Goal: Communication & Community: Answer question/provide support

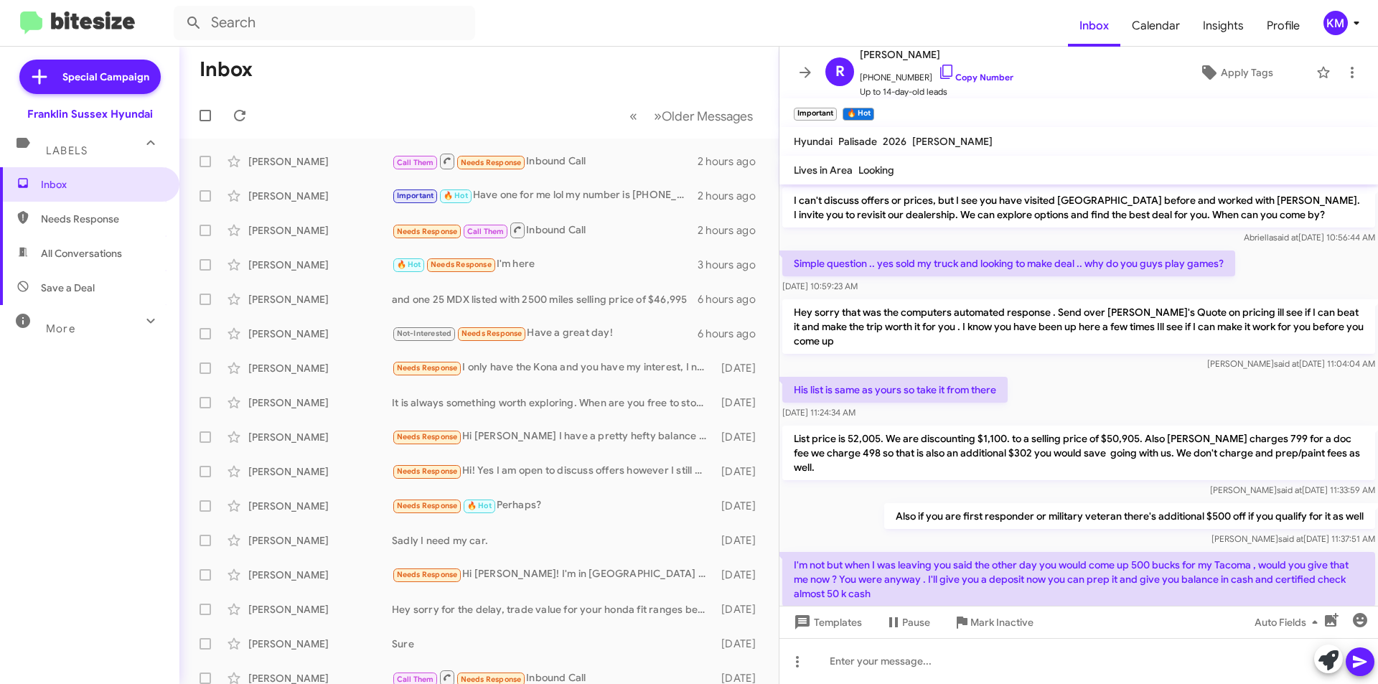
scroll to position [741, 0]
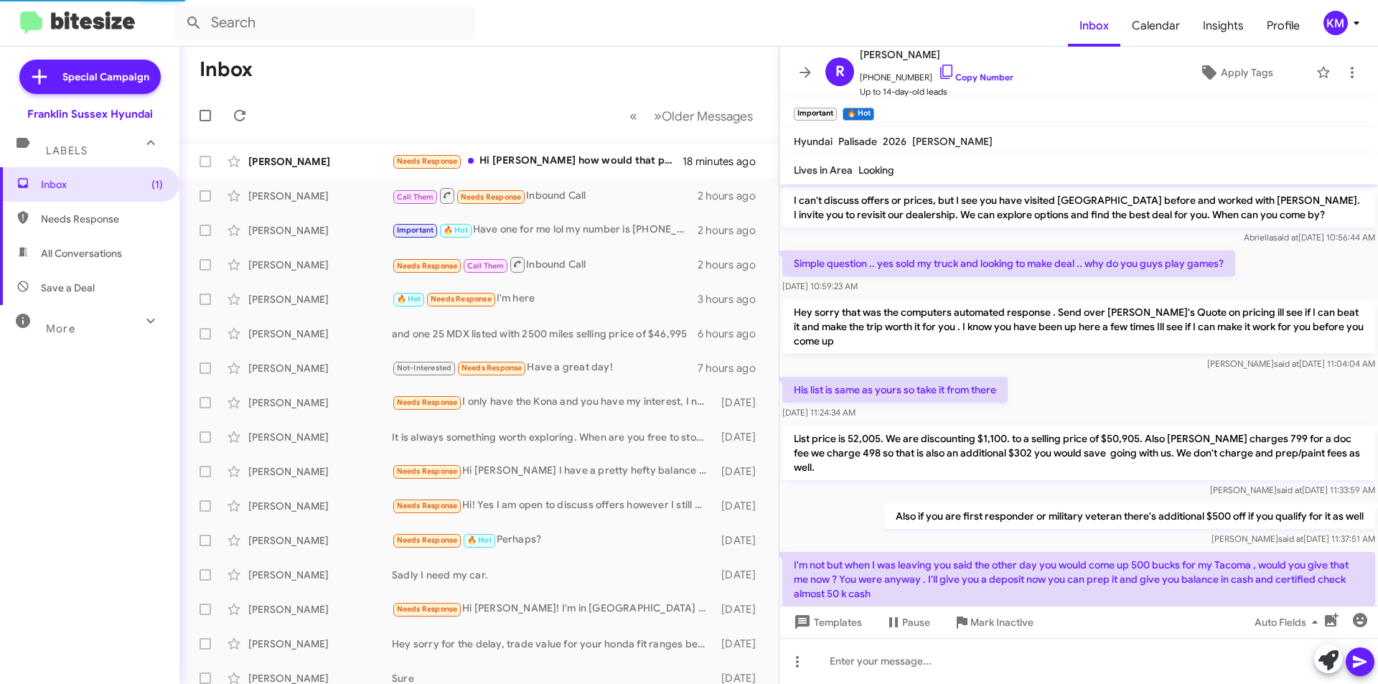
scroll to position [713, 0]
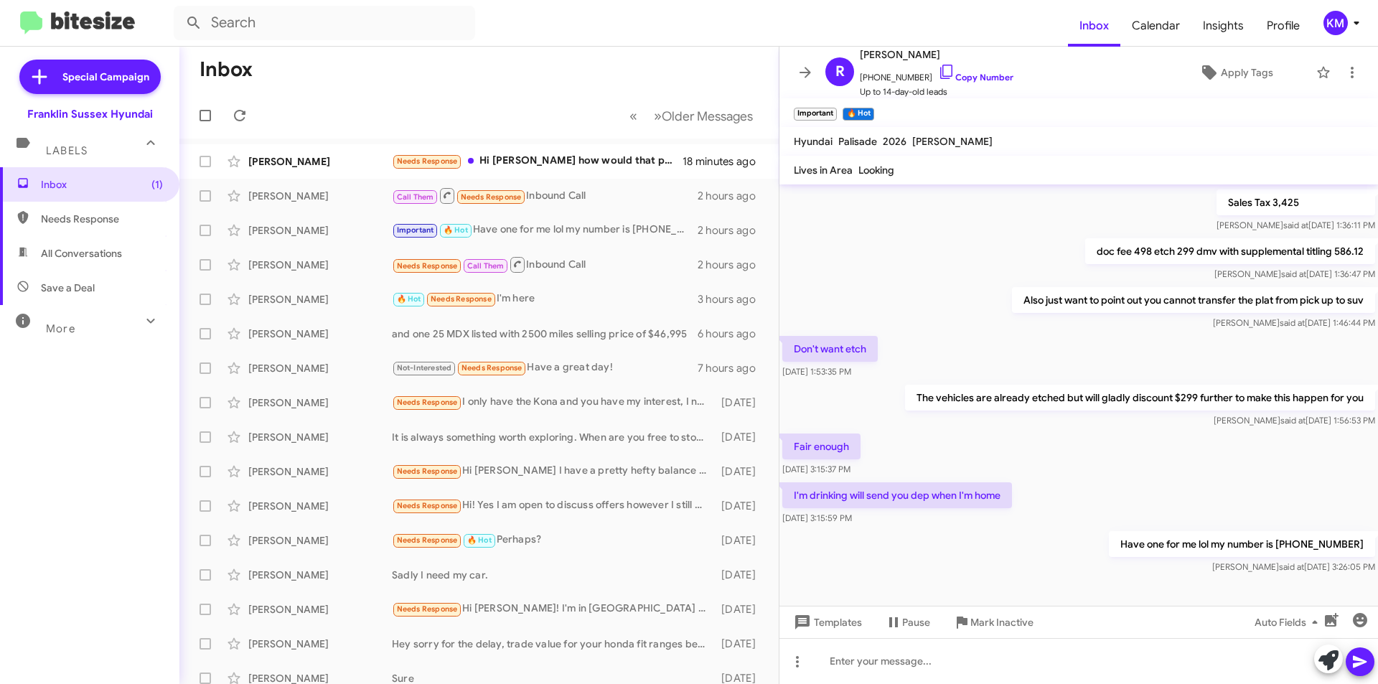
click at [532, 160] on div "Needs Response Hi [PERSON_NAME] how would that process work I don't currently h…" at bounding box center [537, 161] width 291 height 17
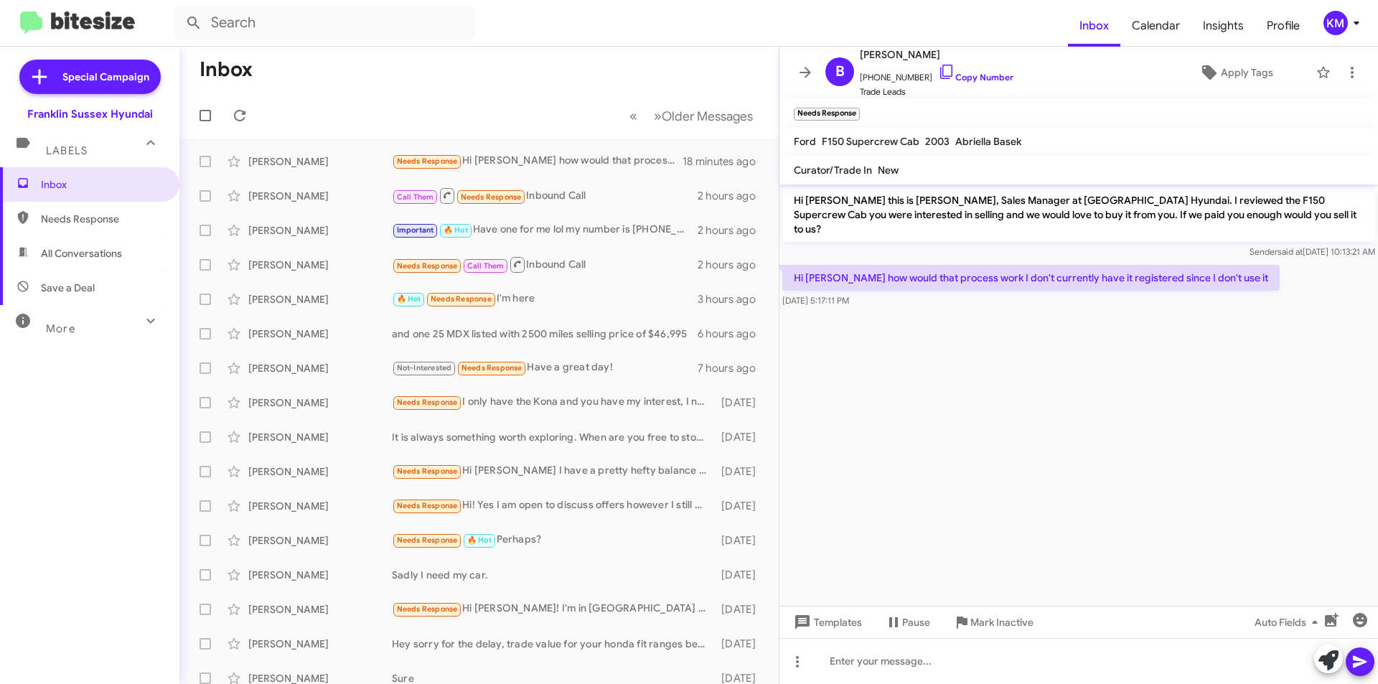
drag, startPoint x: 939, startPoint y: 53, endPoint x: 891, endPoint y: 55, distance: 48.8
click at [891, 55] on span "[PERSON_NAME]" at bounding box center [937, 54] width 154 height 17
copy span "Jannuzzi"
click at [107, 250] on span "All Conversations" at bounding box center [81, 253] width 81 height 14
type input "in:all-conversations"
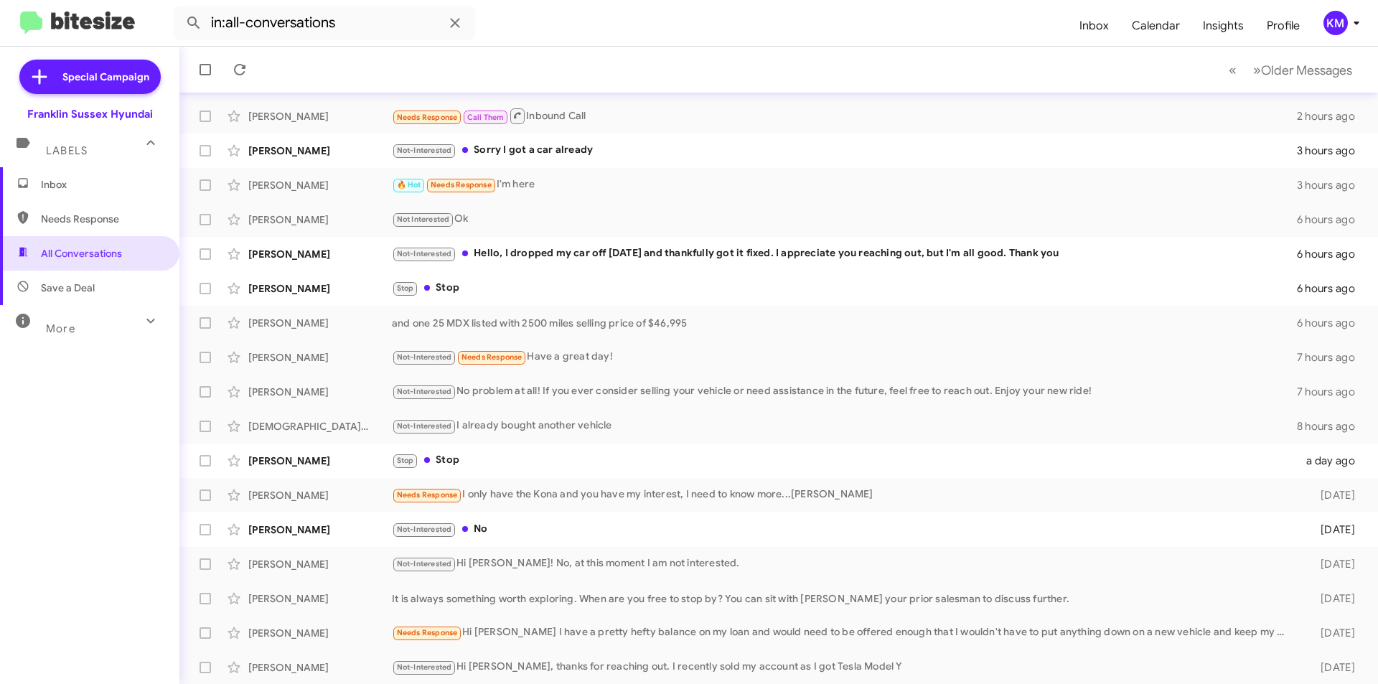
scroll to position [149, 0]
click at [88, 186] on span "Inbox" at bounding box center [102, 184] width 122 height 14
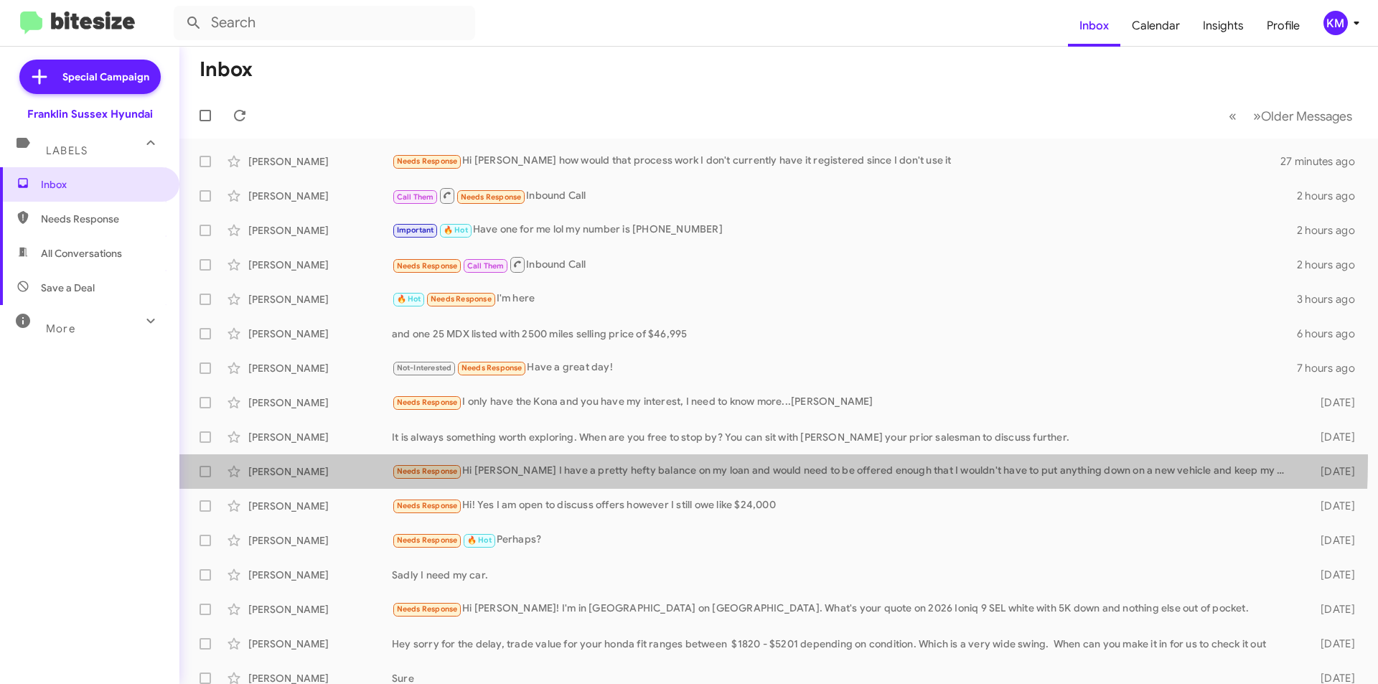
click at [584, 457] on div "Christina Nelson Needs Response Hi Ken I have a pretty hefty balance on my loan…" at bounding box center [778, 471] width 1175 height 29
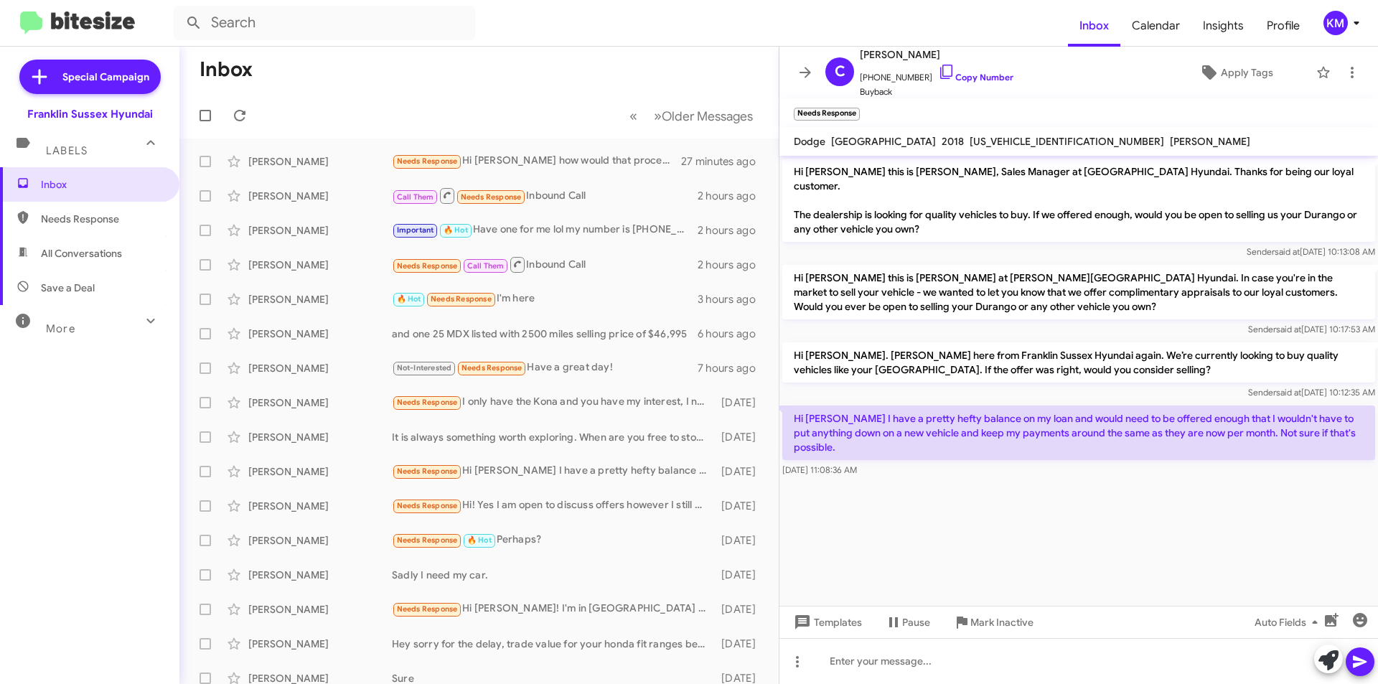
drag, startPoint x: 937, startPoint y: 57, endPoint x: 904, endPoint y: 57, distance: 33.0
click at [904, 57] on span "[PERSON_NAME]" at bounding box center [937, 54] width 154 height 17
copy span "Nelson"
click at [78, 254] on span "All Conversations" at bounding box center [81, 253] width 81 height 14
type input "in:all-conversations"
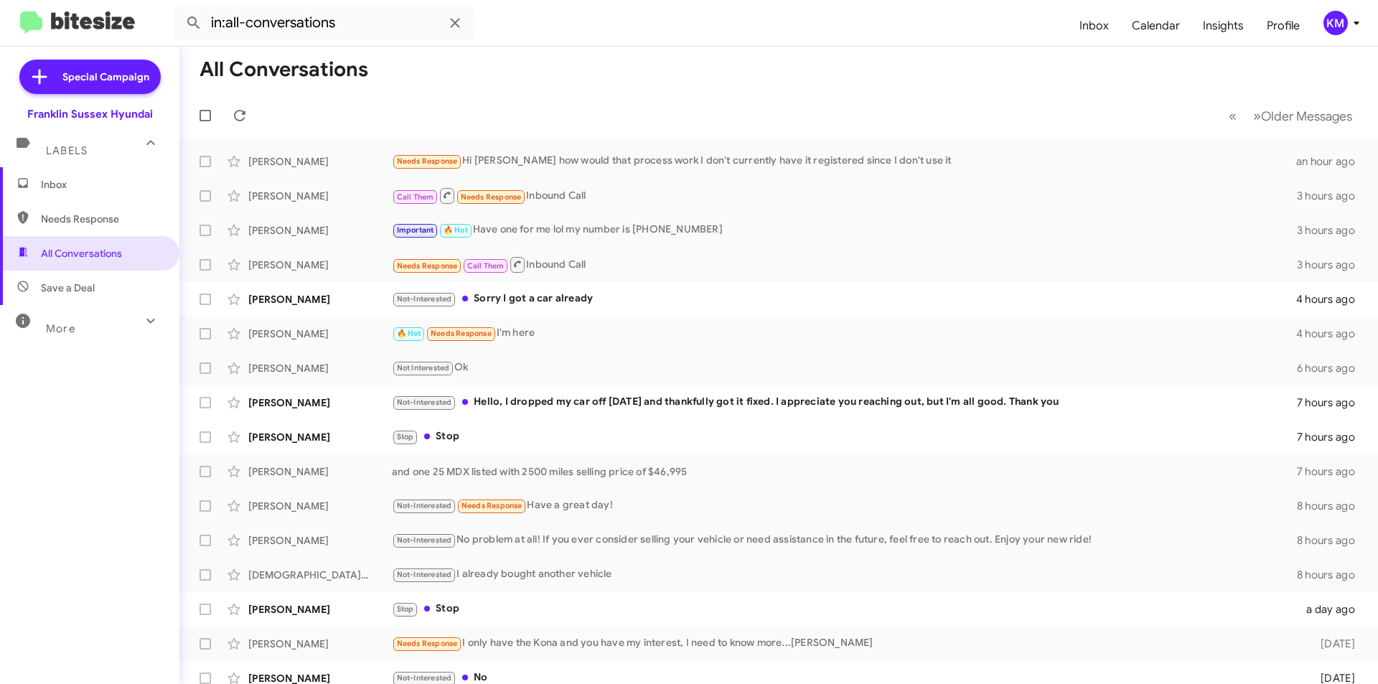
click at [538, 403] on div "Not-Interested Hello, I dropped my car off [DATE] and thankfully got it fixed. …" at bounding box center [844, 402] width 905 height 17
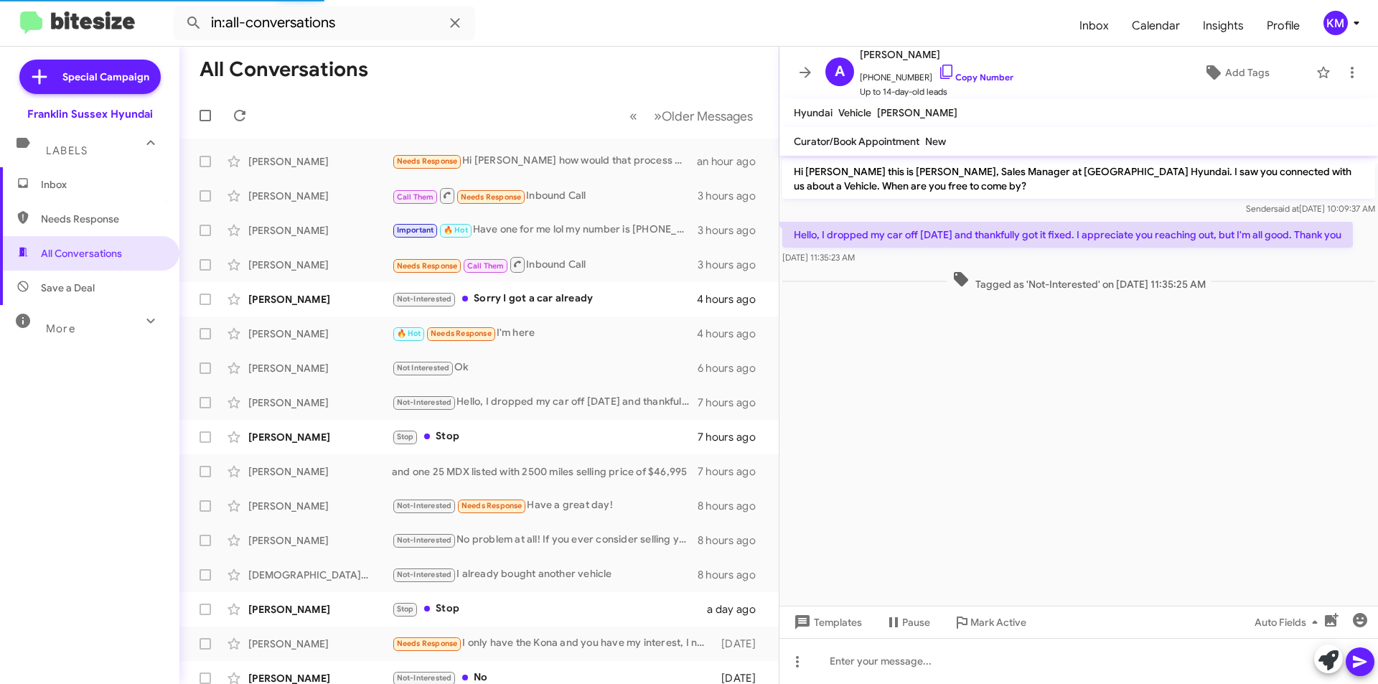
click at [441, 436] on div "Stop Stop" at bounding box center [545, 436] width 306 height 17
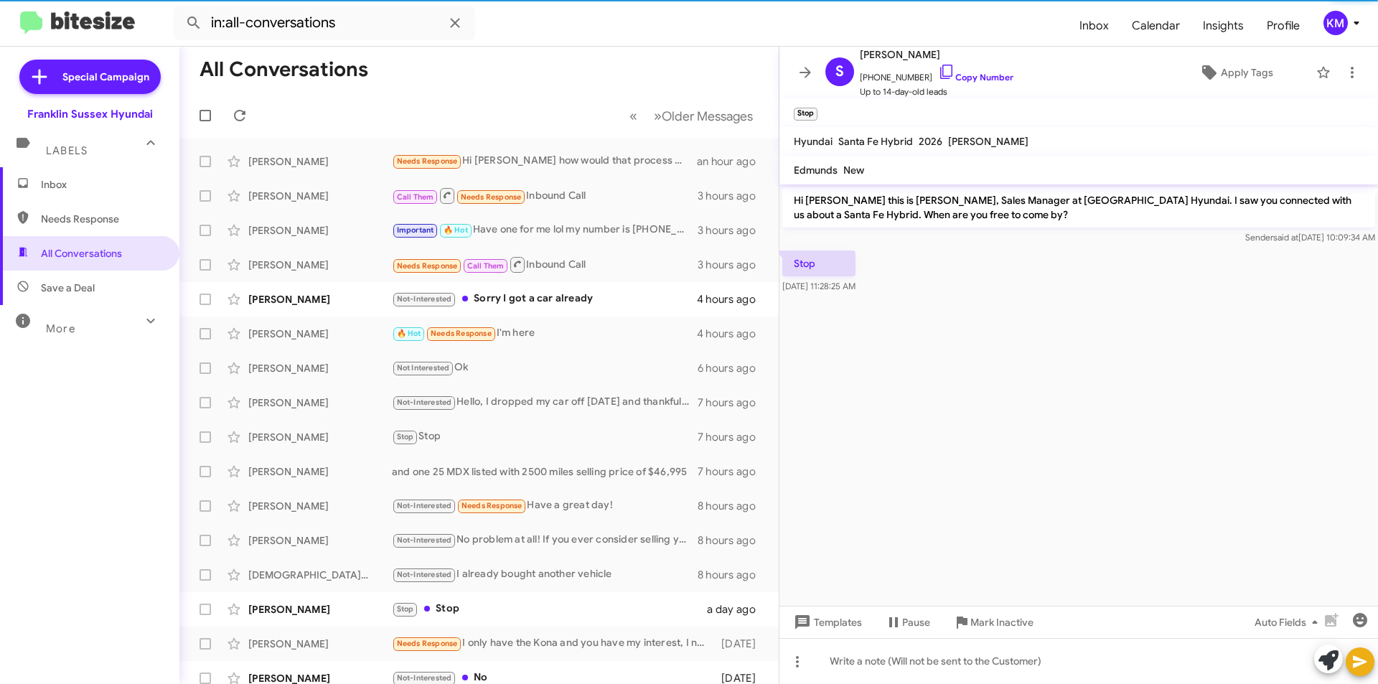
click at [470, 614] on div "Stop Stop" at bounding box center [549, 609] width 315 height 17
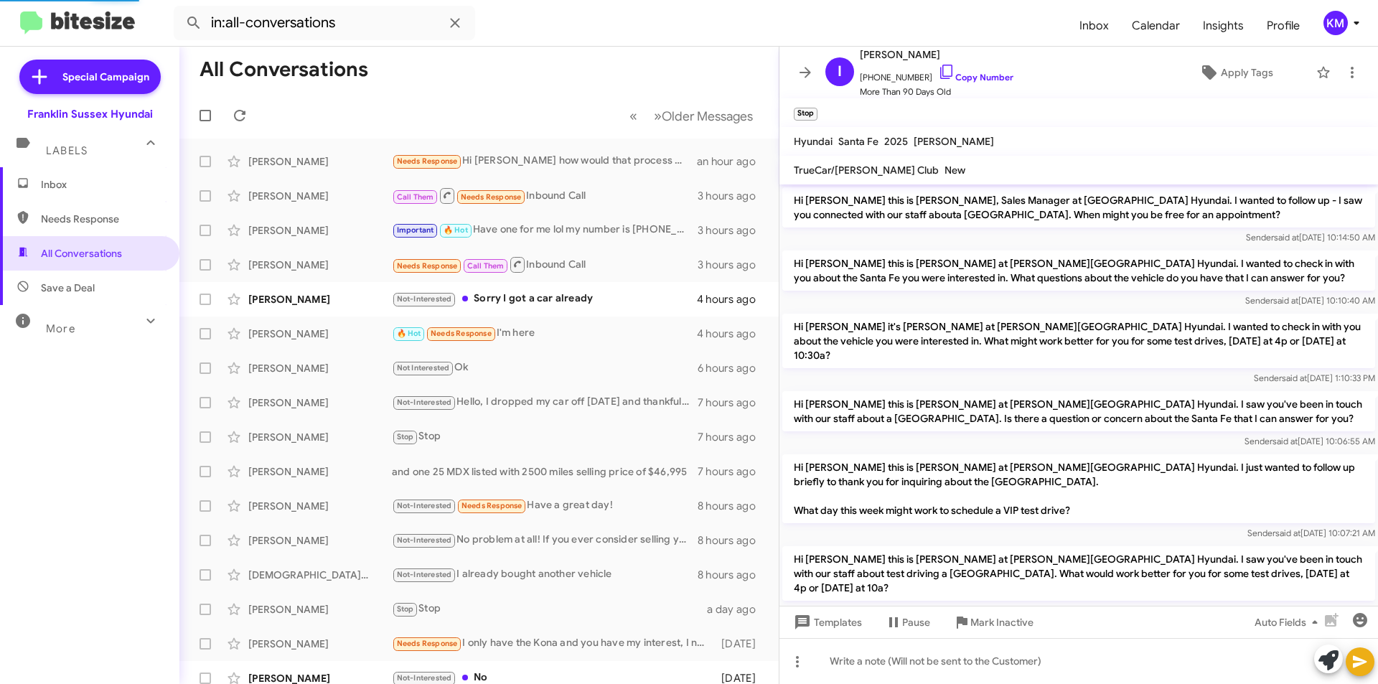
scroll to position [208, 0]
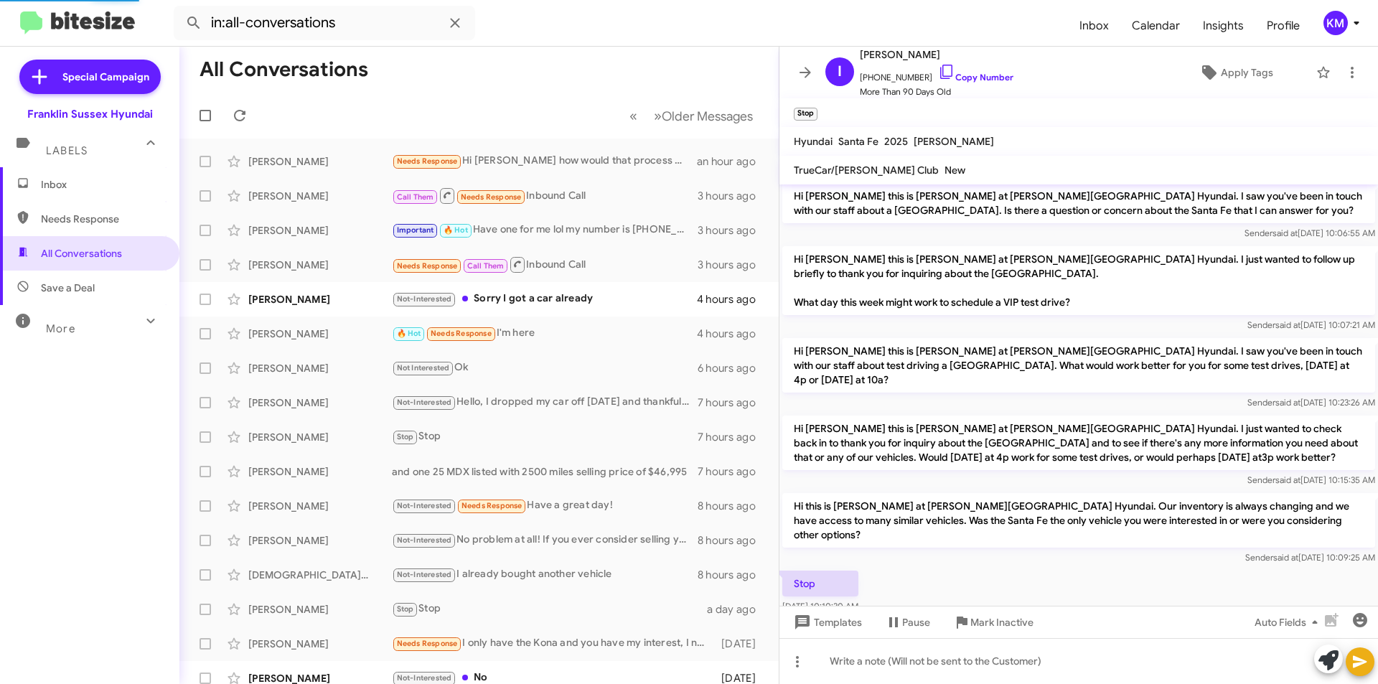
click at [521, 294] on div "Not-Interested Sorry I got a car already" at bounding box center [544, 299] width 305 height 17
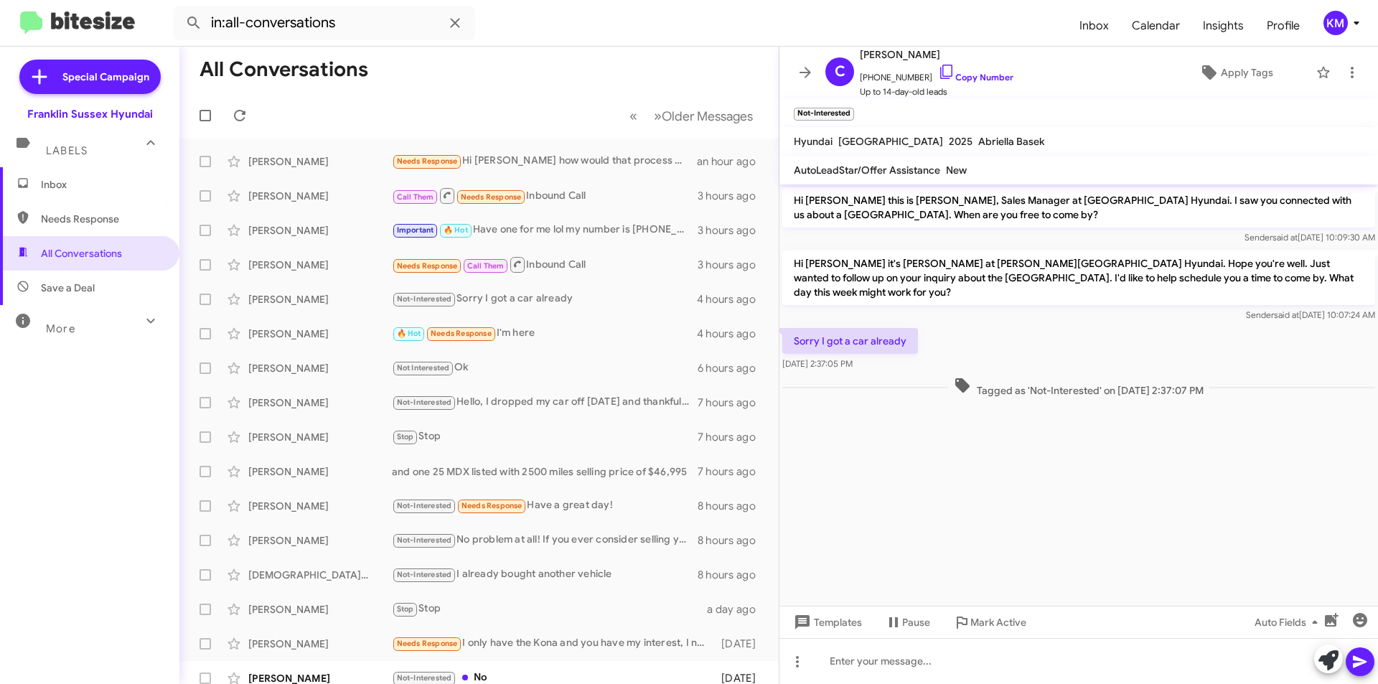
drag, startPoint x: 918, startPoint y: 58, endPoint x: 888, endPoint y: 53, distance: 29.8
click at [888, 53] on span "[PERSON_NAME]" at bounding box center [937, 54] width 154 height 17
copy span "[PERSON_NAME]"
click at [73, 188] on span "Inbox" at bounding box center [102, 184] width 122 height 14
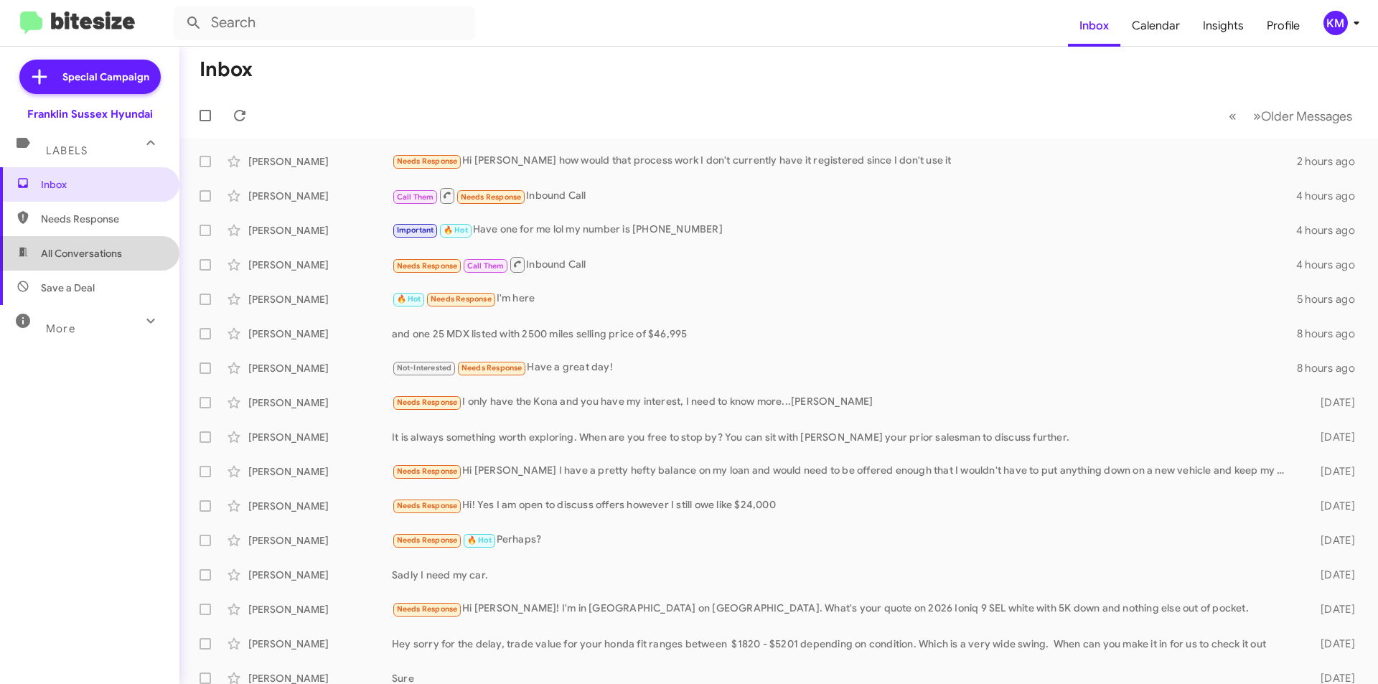
click at [96, 245] on span "All Conversations" at bounding box center [89, 253] width 179 height 34
type input "in:all-conversations"
